Goal: Information Seeking & Learning: Learn about a topic

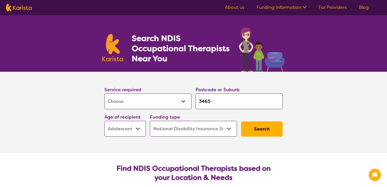
select select "[MEDICAL_DATA]"
select select "AS"
select select "NDIS"
select select "[MEDICAL_DATA]"
select select "AS"
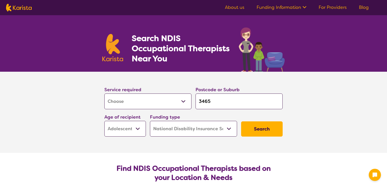
select select "NDIS"
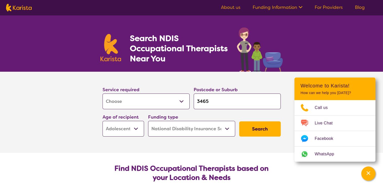
click at [265, 128] on button "Search" at bounding box center [260, 128] width 42 height 15
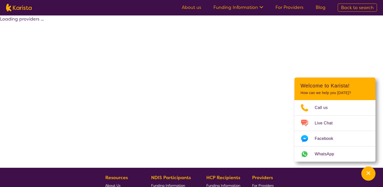
select select "by_score"
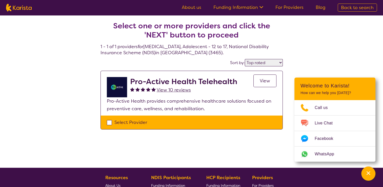
select select "[MEDICAL_DATA]"
select select "AS"
select select "NDIS"
select select "[MEDICAL_DATA]"
select select "AS"
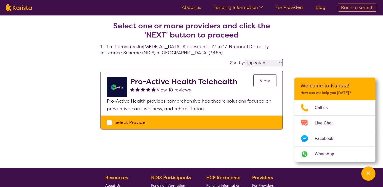
select select "NDIS"
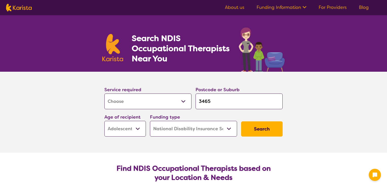
select select "[MEDICAL_DATA]"
select select "AS"
select select "NDIS"
select select "[MEDICAL_DATA]"
select select "AS"
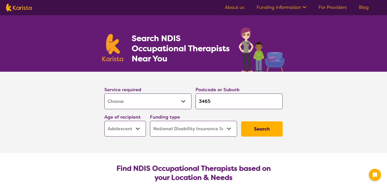
select select "NDIS"
